Goal: Task Accomplishment & Management: Manage account settings

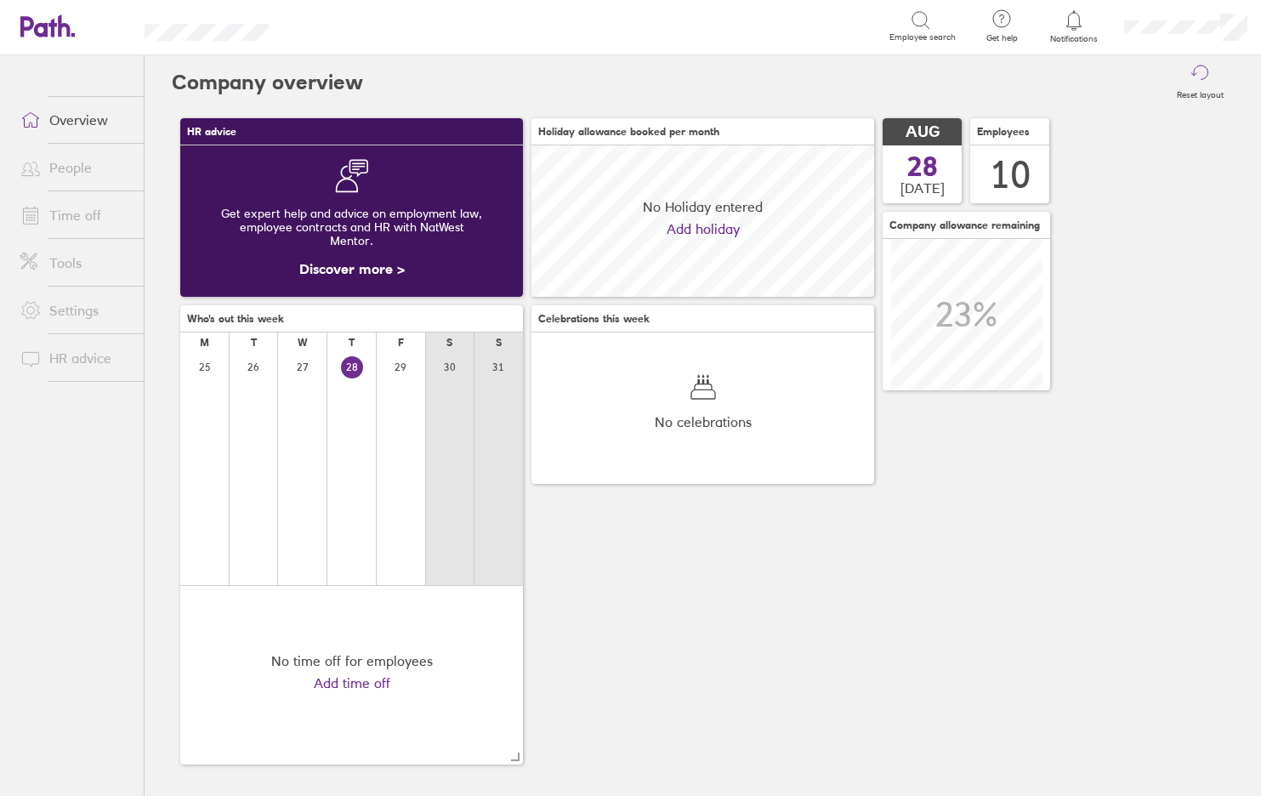
scroll to position [151, 343]
click at [38, 220] on icon at bounding box center [31, 215] width 14 height 15
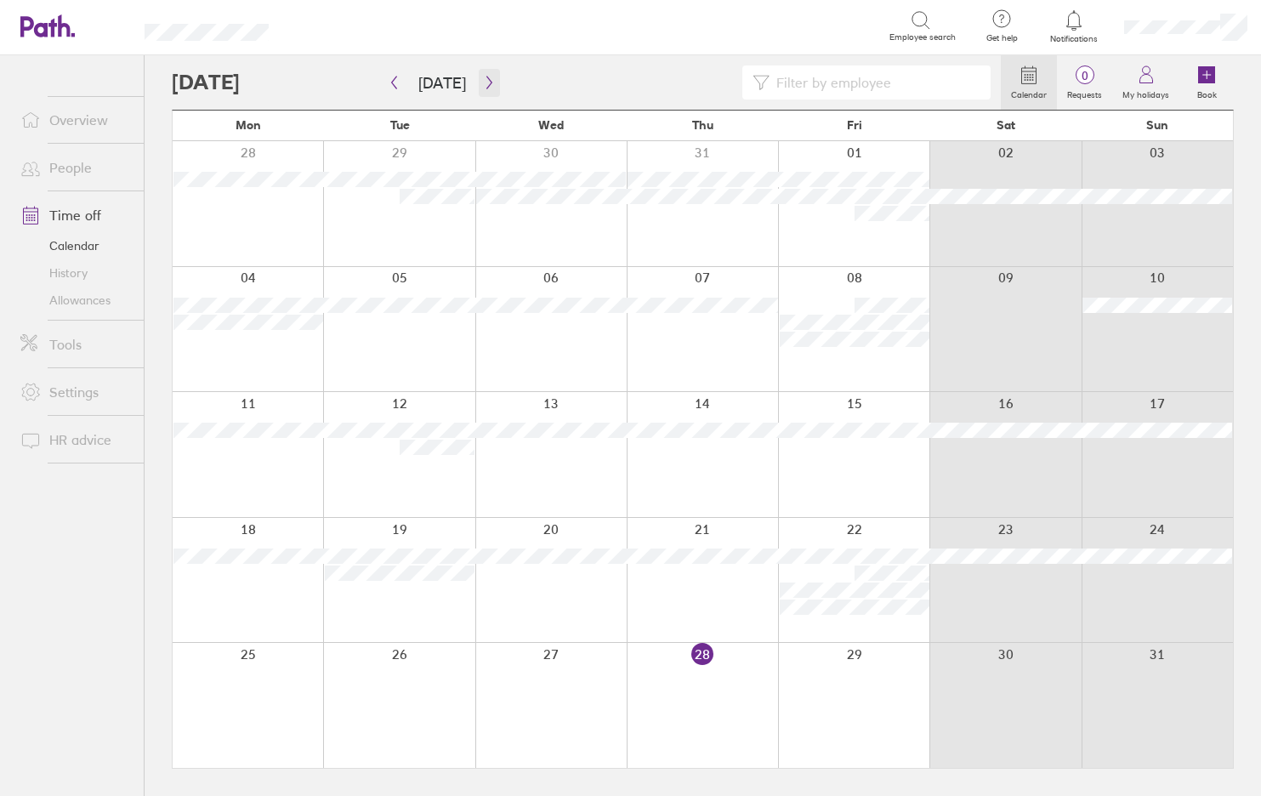
click at [485, 90] on button "button" at bounding box center [489, 83] width 21 height 28
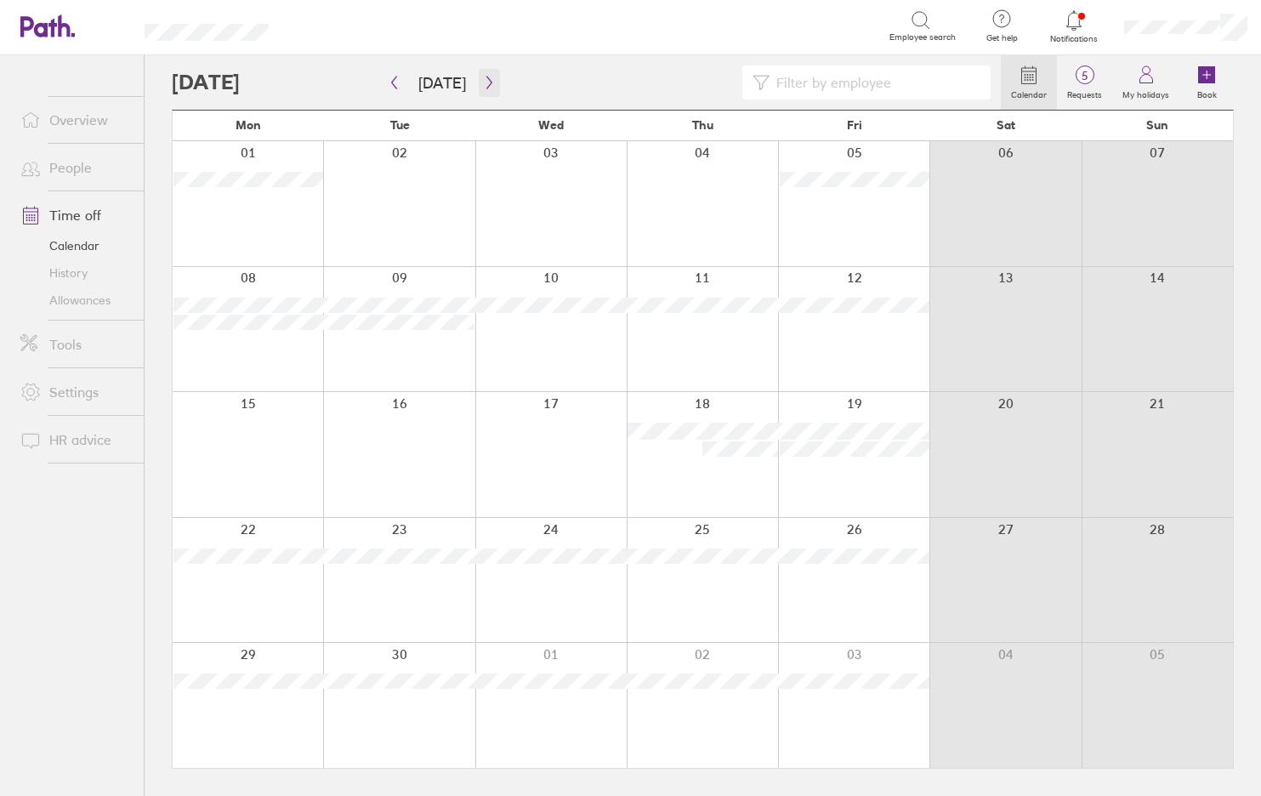
click at [483, 88] on icon "button" at bounding box center [489, 83] width 13 height 14
click at [485, 82] on icon "button" at bounding box center [489, 83] width 13 height 14
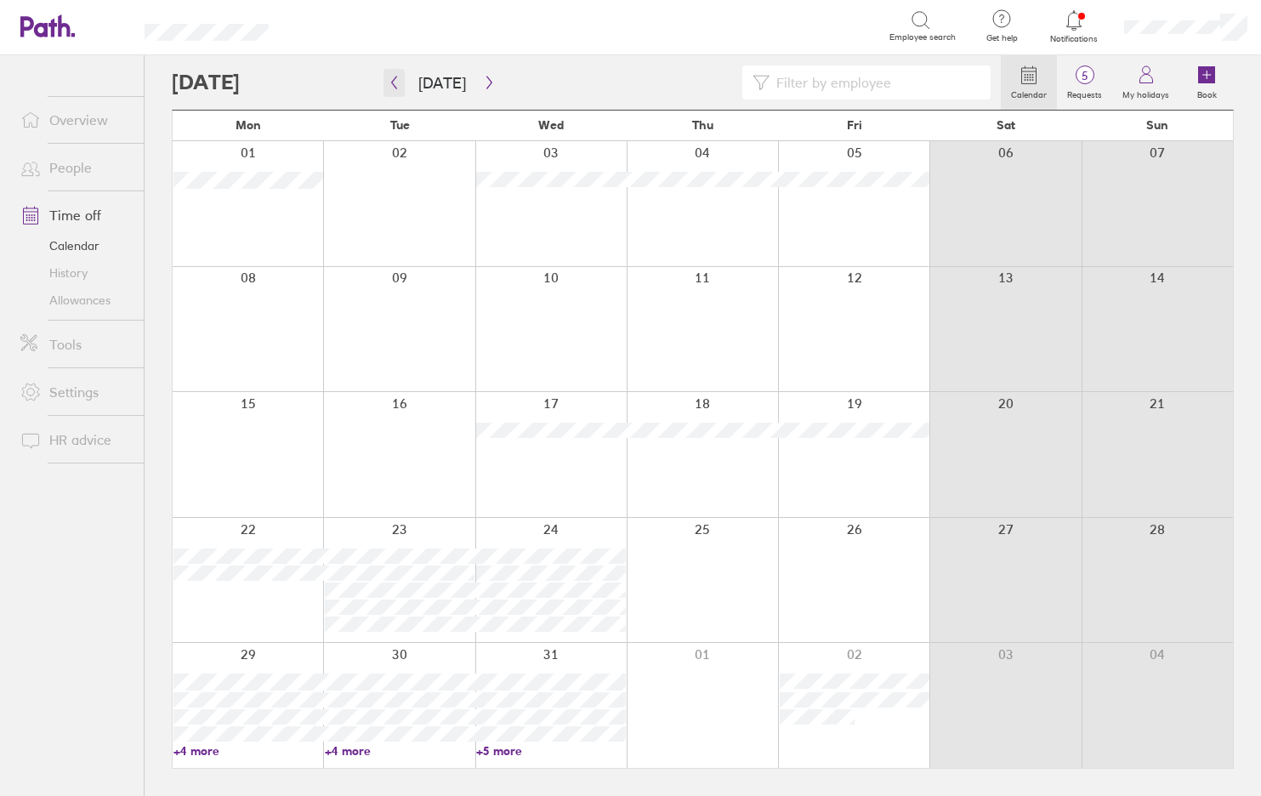
click at [396, 76] on icon "button" at bounding box center [394, 83] width 13 height 14
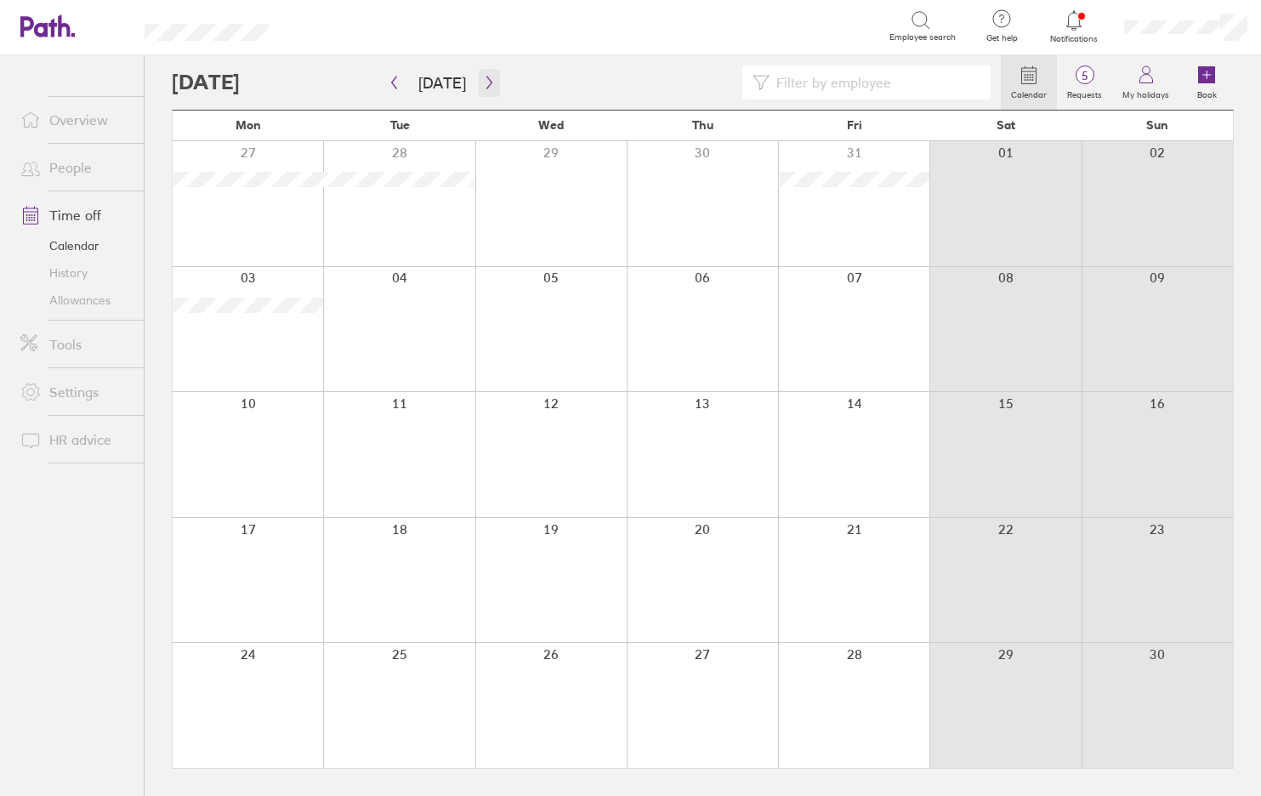
click at [492, 86] on button "button" at bounding box center [489, 83] width 21 height 28
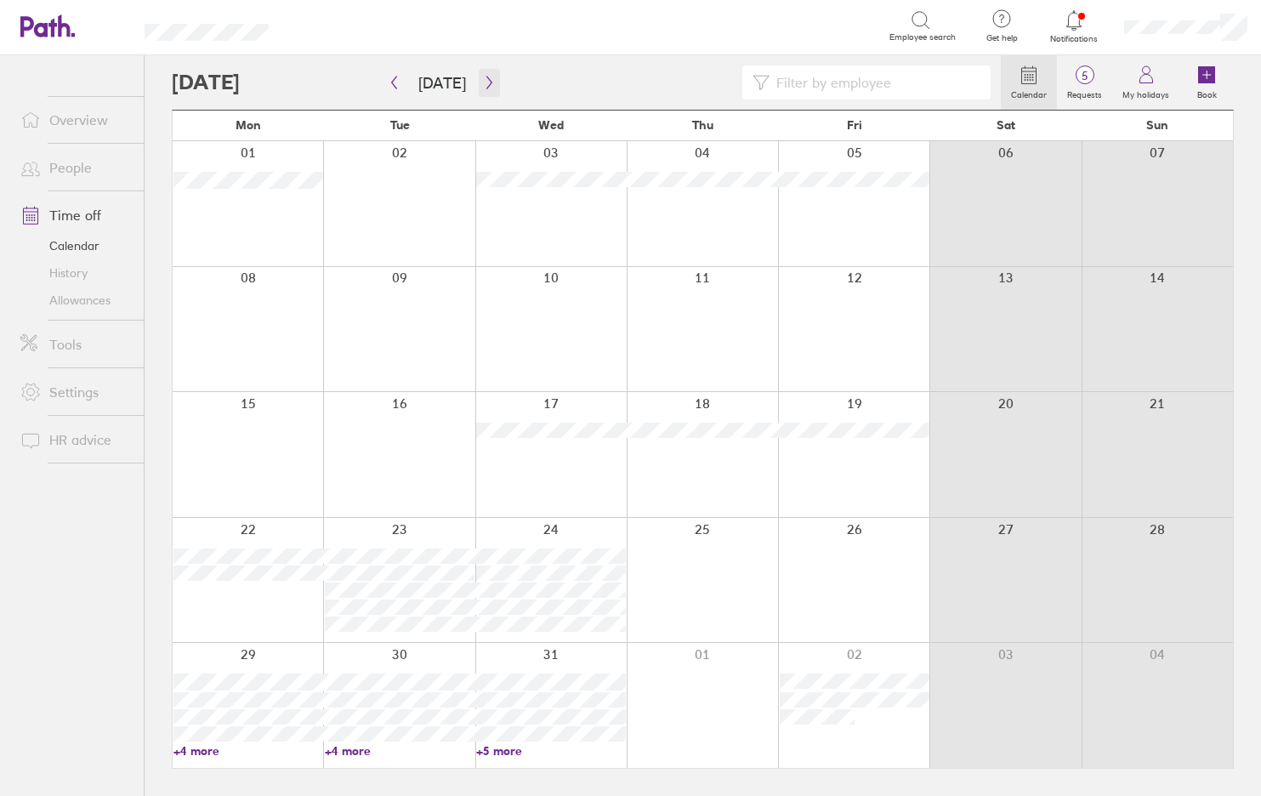
click at [491, 72] on button "button" at bounding box center [489, 83] width 21 height 28
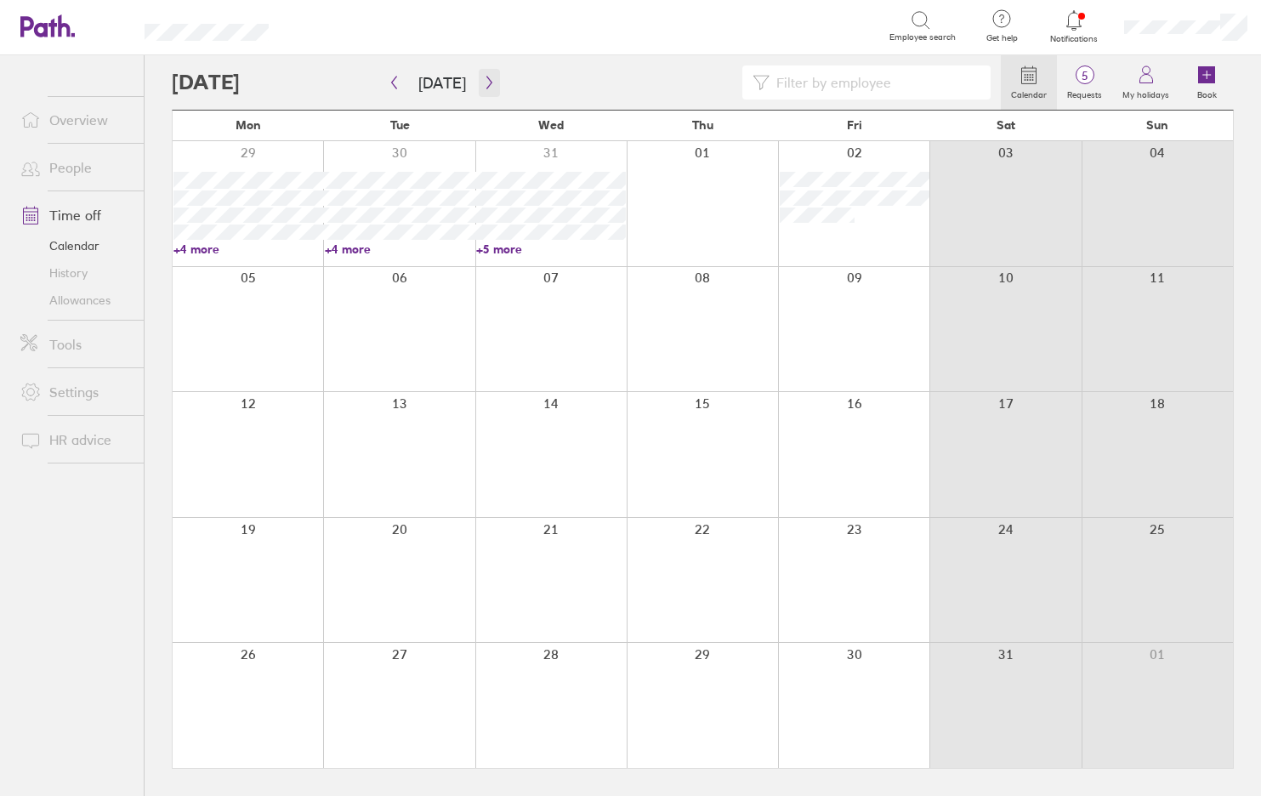
click at [483, 77] on icon "button" at bounding box center [489, 83] width 13 height 14
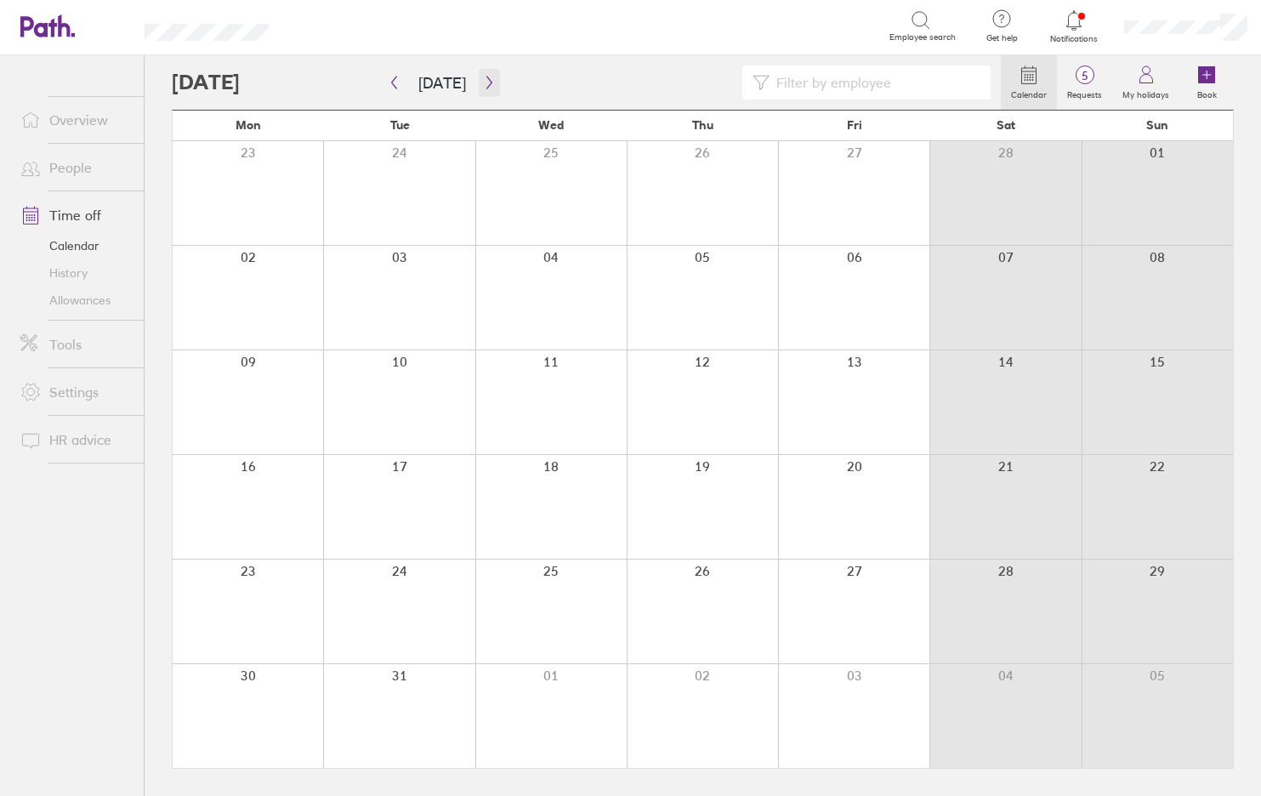
click at [483, 77] on icon "button" at bounding box center [489, 83] width 13 height 14
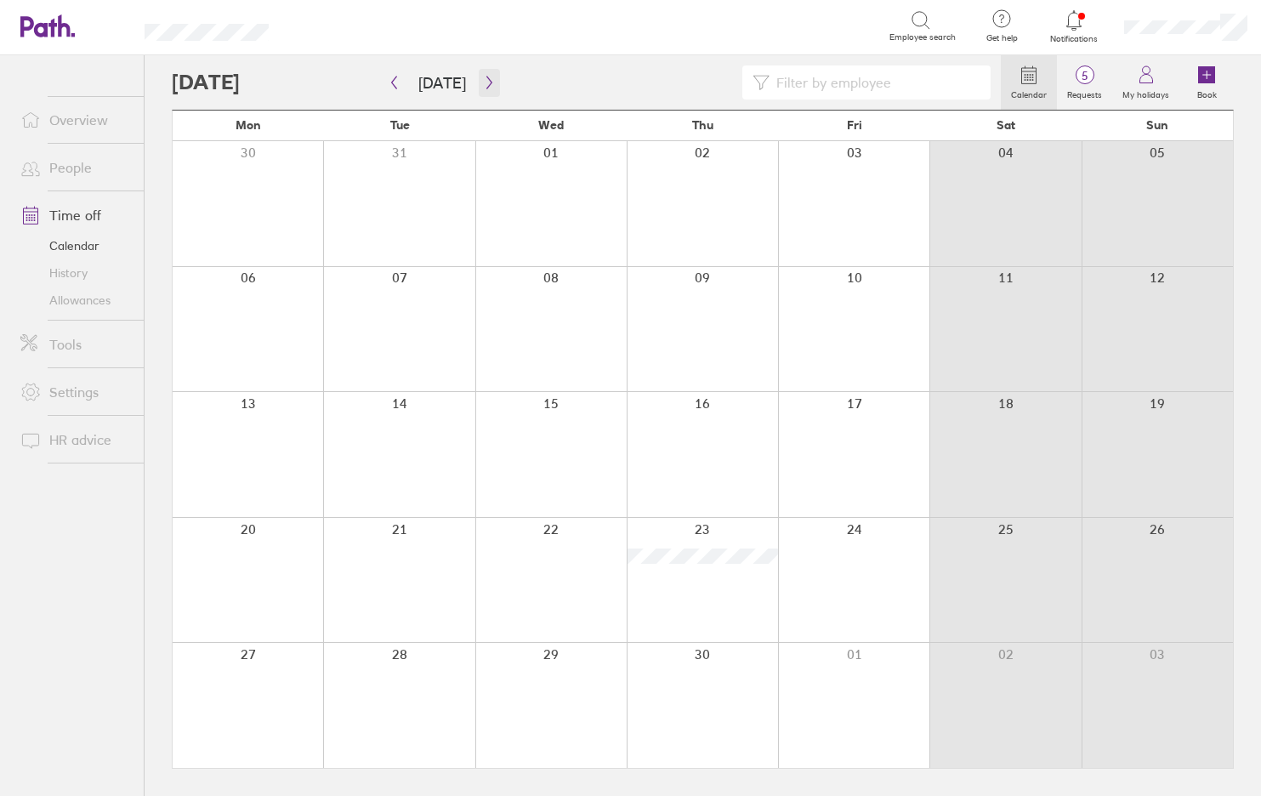
click at [483, 77] on icon "button" at bounding box center [489, 83] width 13 height 14
click at [397, 84] on icon "button" at bounding box center [394, 83] width 13 height 14
